Goal: Navigation & Orientation: Find specific page/section

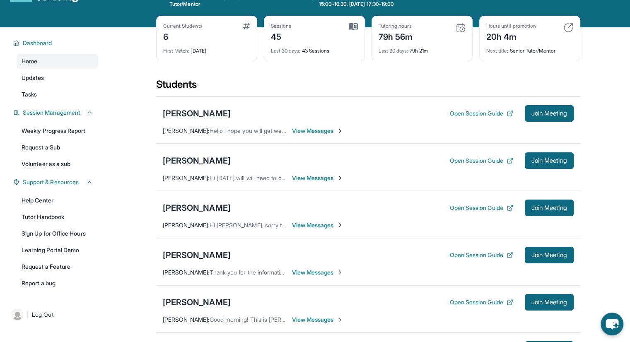
scroll to position [31, 0]
